Goal: Task Accomplishment & Management: Manage account settings

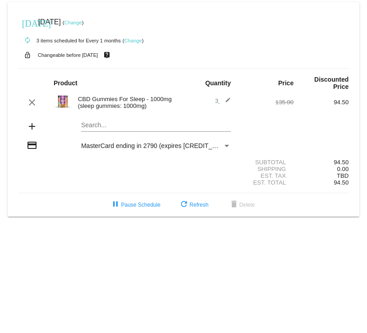
click at [82, 22] on link "Change" at bounding box center [74, 22] width 18 height 5
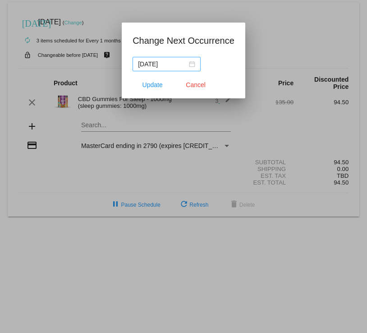
click at [183, 62] on div "[DATE]" at bounding box center [166, 64] width 57 height 10
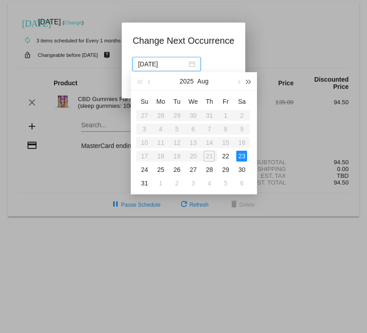
click at [247, 81] on span "button" at bounding box center [248, 82] width 5 height 5
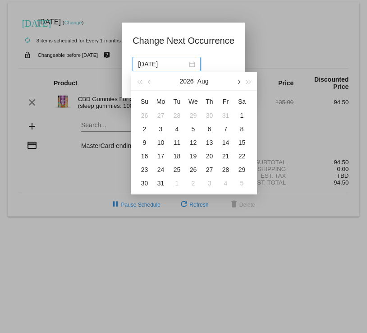
click at [238, 81] on span "button" at bounding box center [239, 82] width 5 height 5
click at [141, 83] on span "button" at bounding box center [140, 82] width 5 height 5
click at [225, 155] on div "26" at bounding box center [225, 156] width 11 height 11
type input "[DATE]"
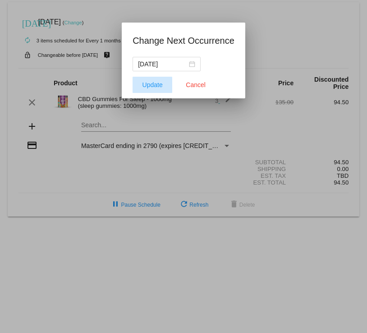
click at [152, 84] on span "Update" at bounding box center [153, 84] width 20 height 7
